Goal: Transaction & Acquisition: Purchase product/service

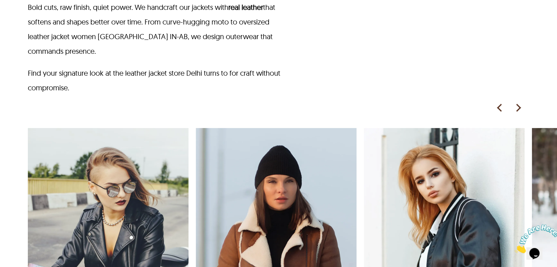
scroll to position [615, 0]
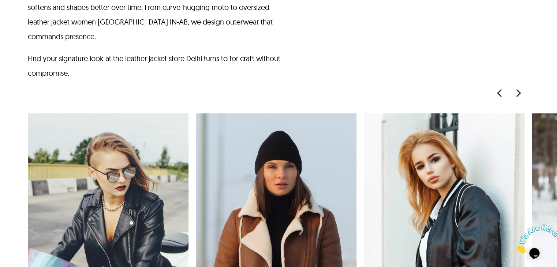
click at [518, 88] on img at bounding box center [518, 93] width 11 height 11
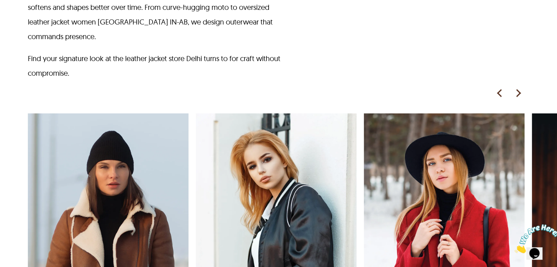
click at [518, 88] on img at bounding box center [518, 93] width 11 height 11
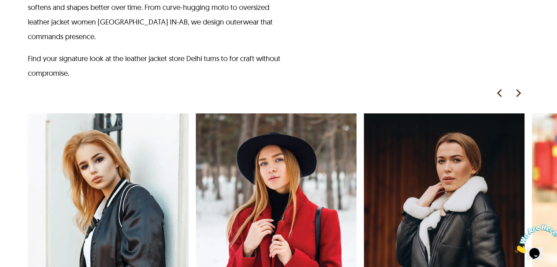
click at [518, 88] on img at bounding box center [518, 93] width 11 height 11
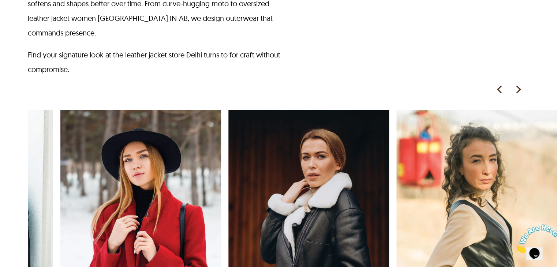
scroll to position [612, 0]
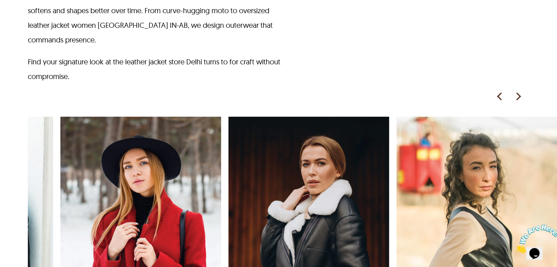
click at [514, 91] on img at bounding box center [518, 96] width 11 height 11
click at [518, 91] on img at bounding box center [518, 96] width 11 height 11
click at [524, 91] on picture at bounding box center [522, 96] width 18 height 11
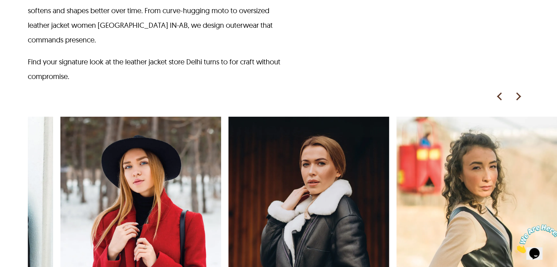
click at [524, 91] on picture at bounding box center [522, 96] width 18 height 11
click at [521, 91] on img at bounding box center [518, 96] width 11 height 11
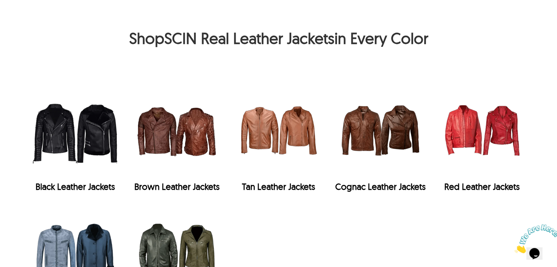
scroll to position [1457, 0]
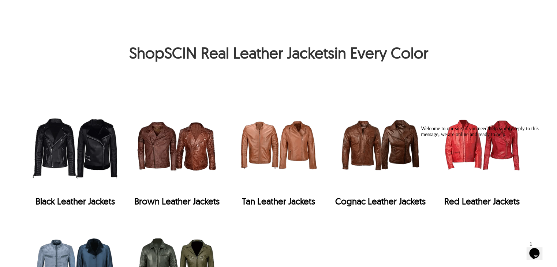
click at [185, 125] on img "Brown Leather Jackets" at bounding box center [177, 145] width 94 height 94
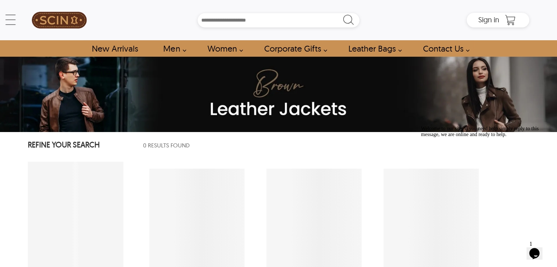
select select "********"
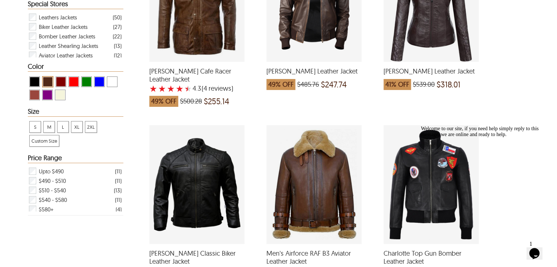
scroll to position [467, 0]
